Goal: Transaction & Acquisition: Purchase product/service

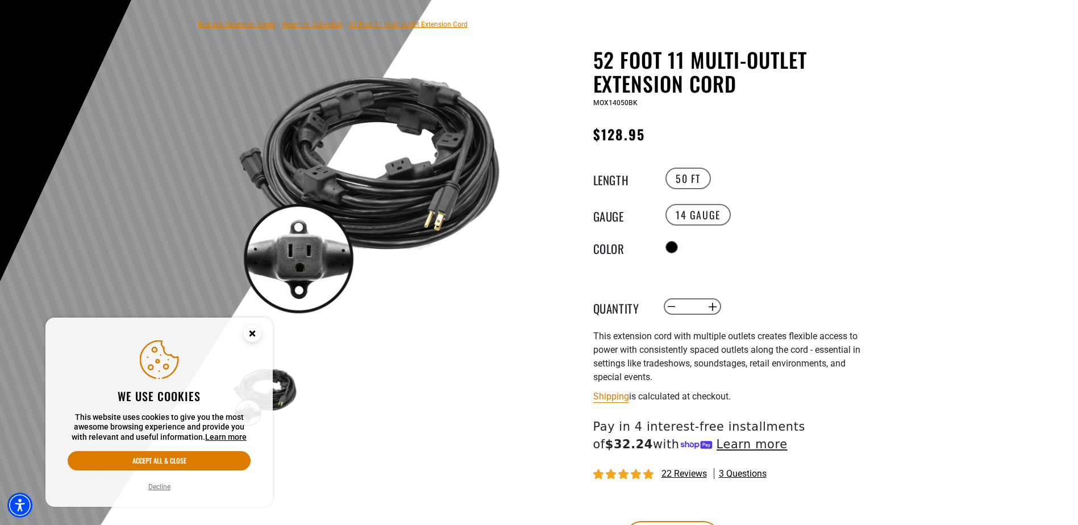
scroll to position [76, 0]
click at [715, 307] on button "Increase quantity for 52 Foot 11 Multi-Outlet Extension Cord" at bounding box center [712, 306] width 18 height 19
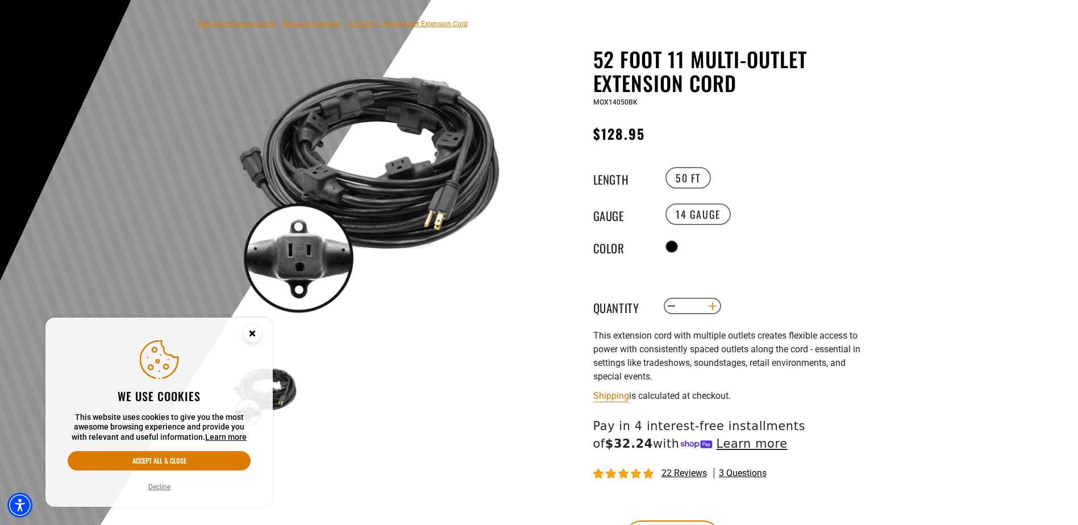
click at [715, 307] on button "Increase quantity for 52 Foot 11 Multi-Outlet Extension Cord" at bounding box center [712, 306] width 18 height 19
type input "*"
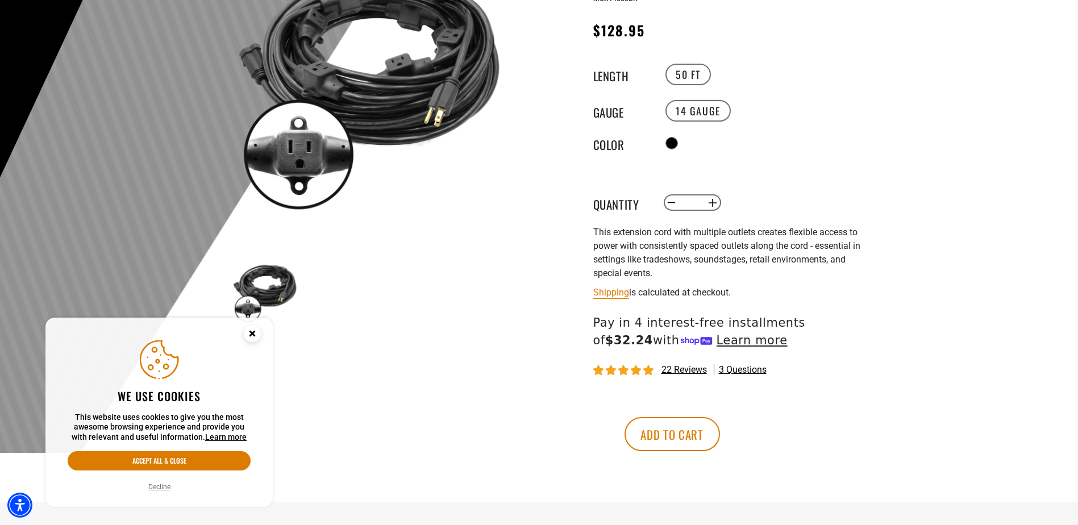
scroll to position [189, 0]
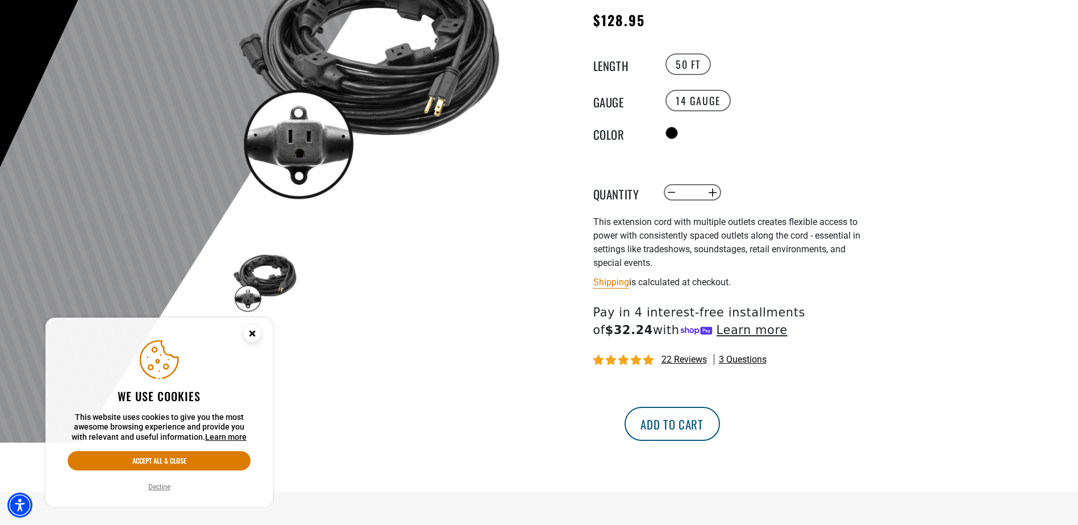
click at [720, 423] on button "Add to cart" at bounding box center [672, 424] width 95 height 34
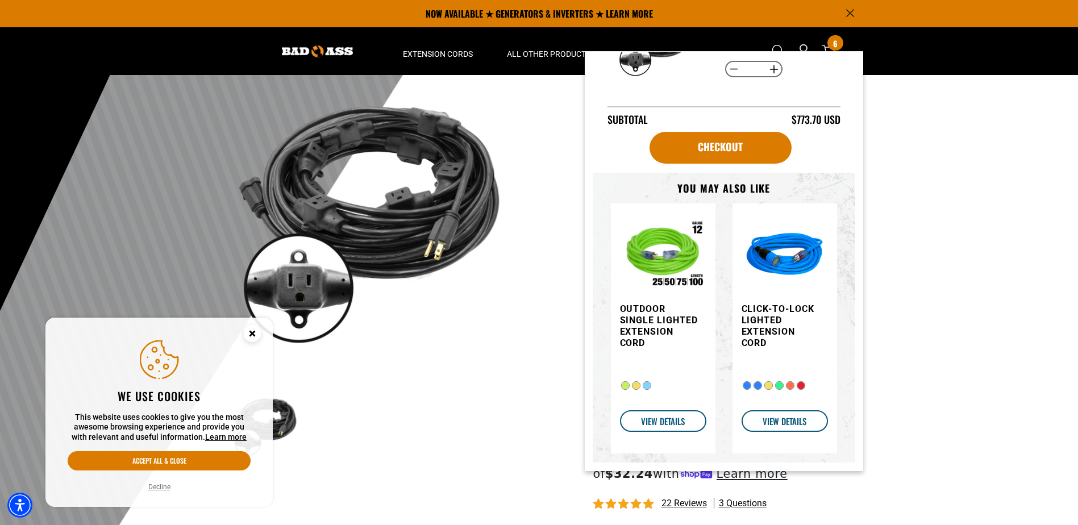
scroll to position [0, 0]
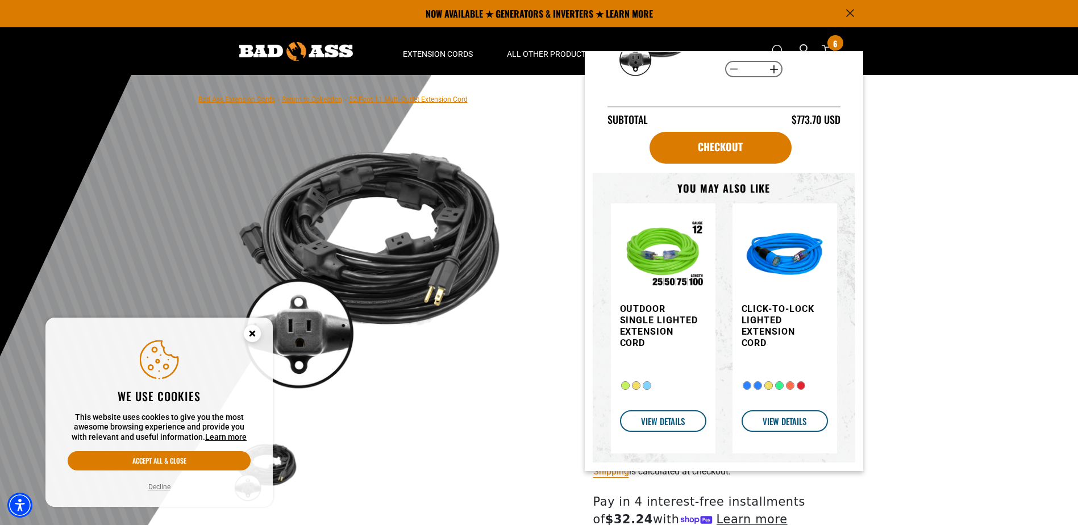
click at [932, 239] on div at bounding box center [539, 353] width 1078 height 557
